Goal: Task Accomplishment & Management: Manage account settings

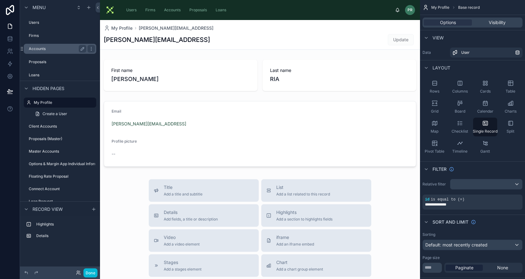
click at [58, 45] on div "Accounts" at bounding box center [58, 49] width 58 height 8
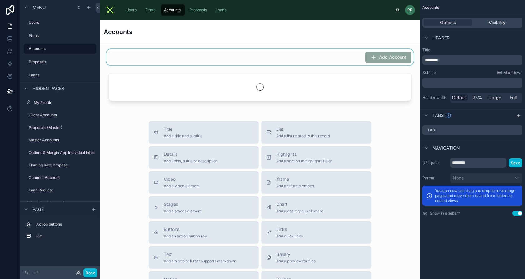
click at [383, 56] on div at bounding box center [260, 57] width 310 height 16
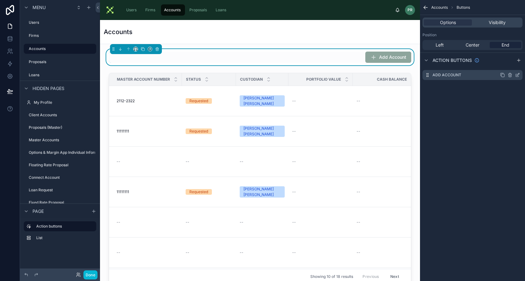
click at [515, 74] on icon "scrollable content" at bounding box center [517, 75] width 5 height 5
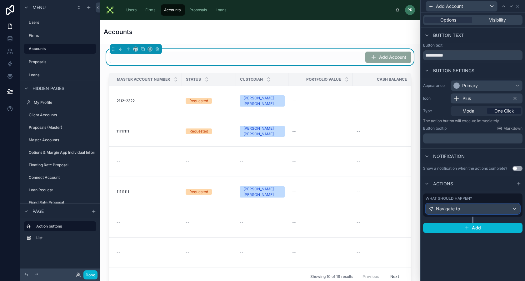
click at [487, 211] on div "Navigate to" at bounding box center [473, 209] width 94 height 10
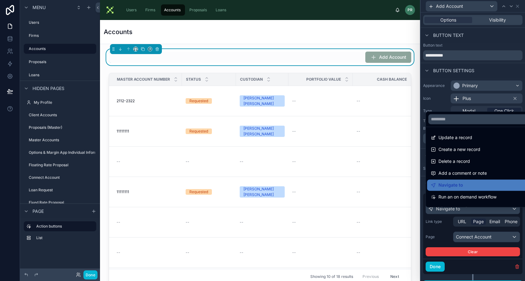
click at [441, 225] on div at bounding box center [473, 140] width 104 height 281
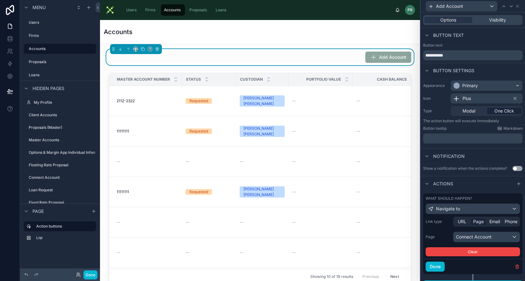
scroll to position [14, 0]
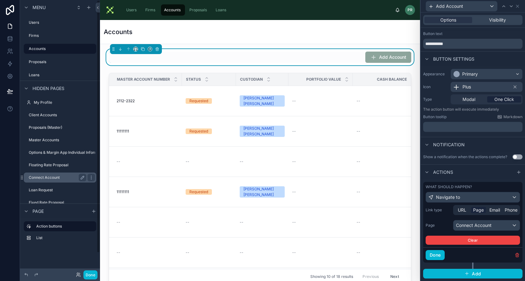
click at [52, 173] on div "Connect Account" at bounding box center [60, 178] width 70 height 10
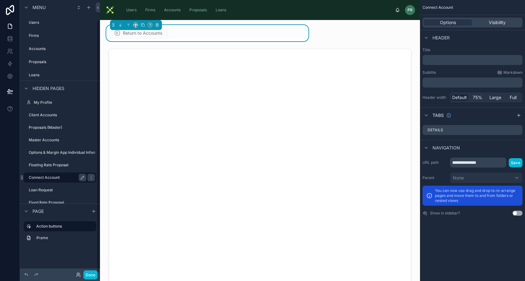
scroll to position [22, 0]
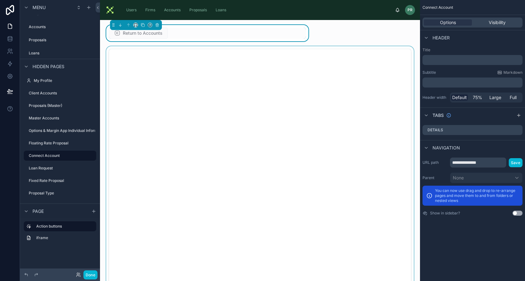
click at [182, 102] on div at bounding box center [260, 189] width 310 height 287
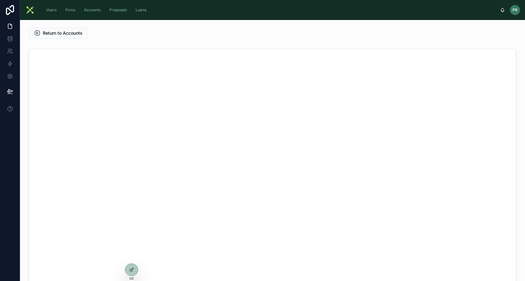
click at [245, 43] on div "Return to Accounts" at bounding box center [272, 196] width 505 height 353
